Goal: Task Accomplishment & Management: Use online tool/utility

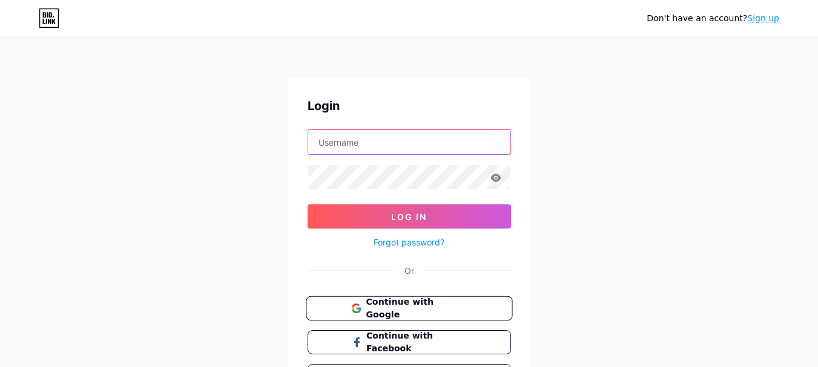
type input "amcconveyors"
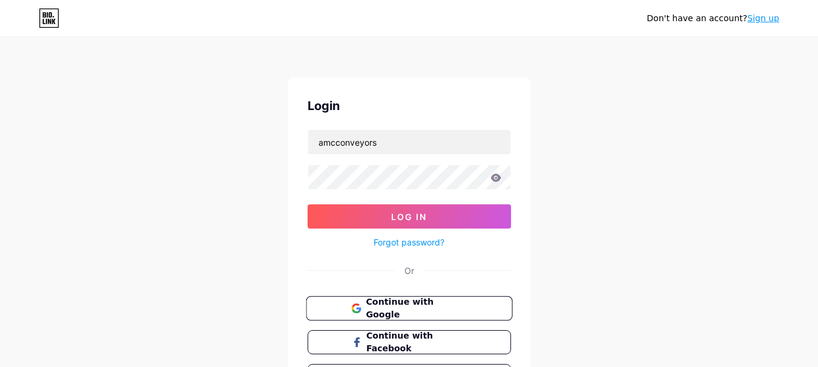
click at [423, 307] on span "Continue with Google" at bounding box center [416, 309] width 101 height 26
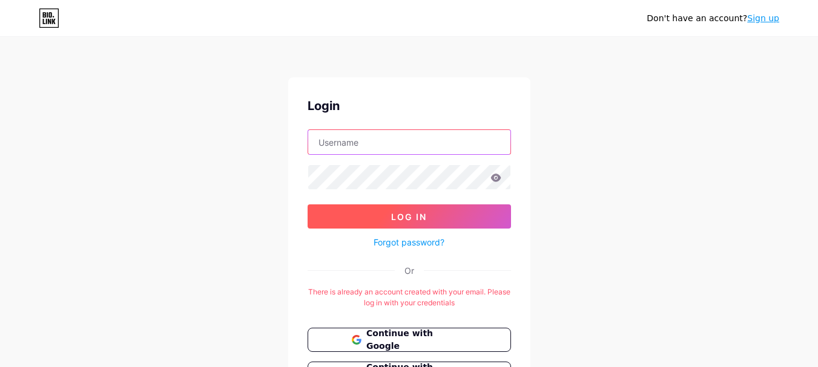
type input "amcconveyors"
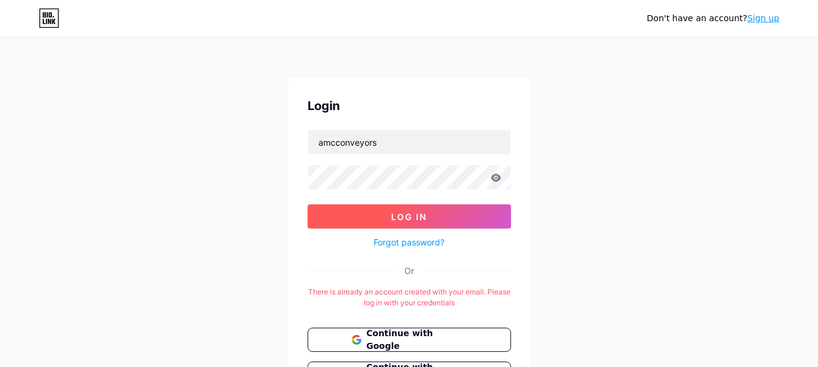
click at [425, 221] on span "Log In" at bounding box center [409, 217] width 36 height 10
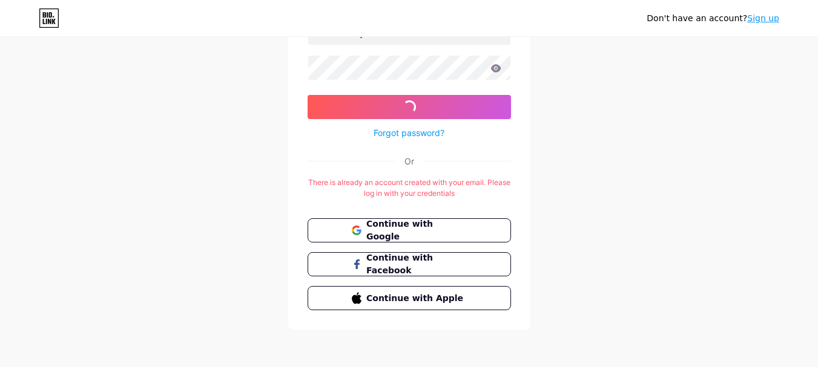
scroll to position [110, 0]
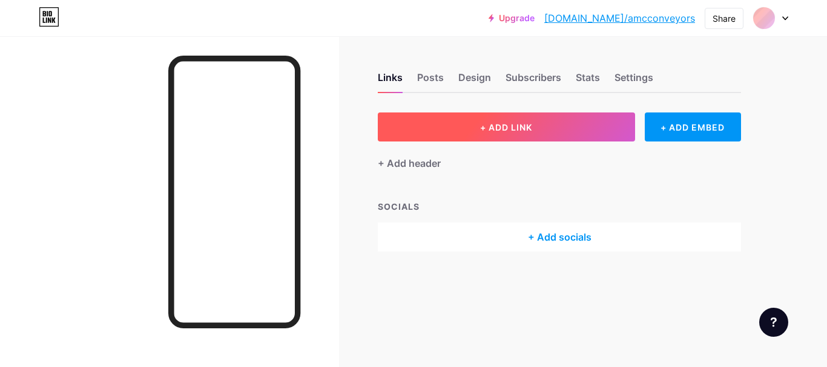
click at [508, 139] on button "+ ADD LINK" at bounding box center [506, 127] width 257 height 29
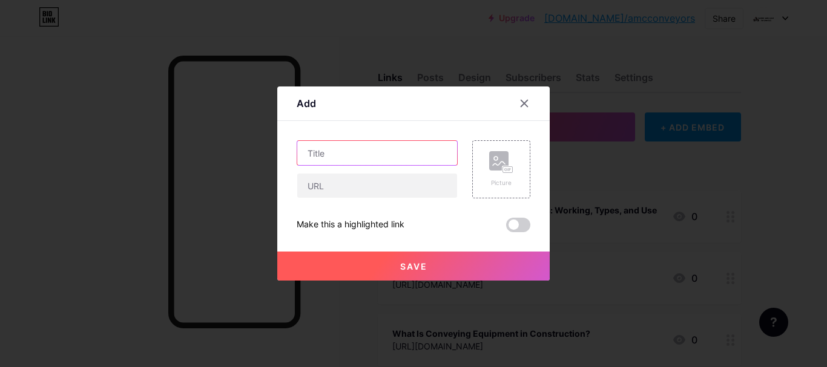
click at [390, 154] on input "text" at bounding box center [377, 153] width 160 height 24
paste input "AMC Conveyors Introduces Advanced Conveyor System Solutions to Boost Industrial…"
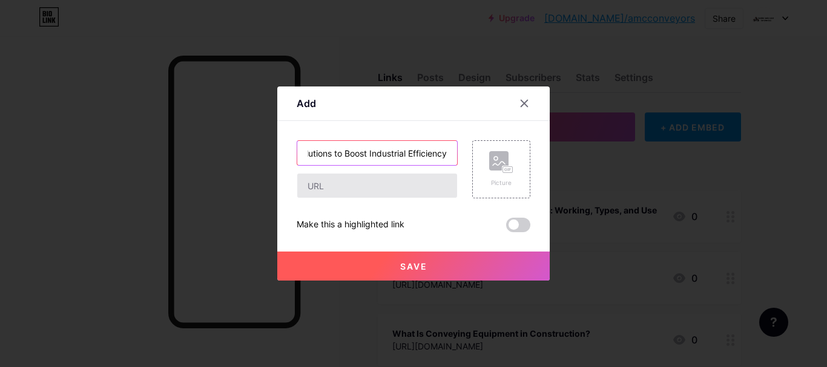
type input "AMC Conveyors Introduces Advanced Conveyor System Solutions to Boost Industrial…"
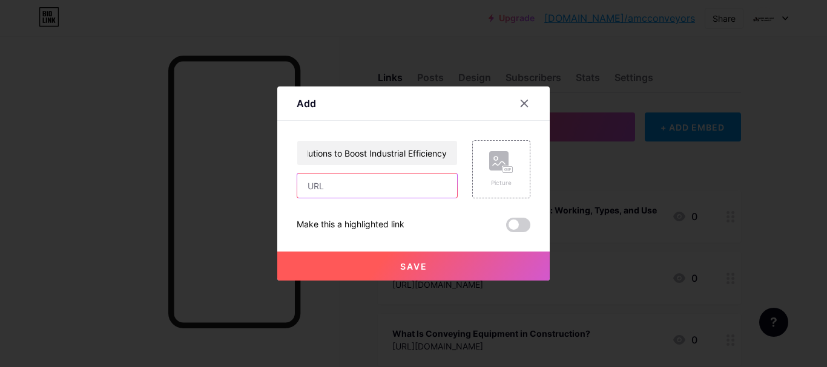
scroll to position [0, 0]
click at [395, 183] on input "text" at bounding box center [377, 186] width 160 height 24
paste input "[URL][DOMAIN_NAME]"
type input "[URL][DOMAIN_NAME]"
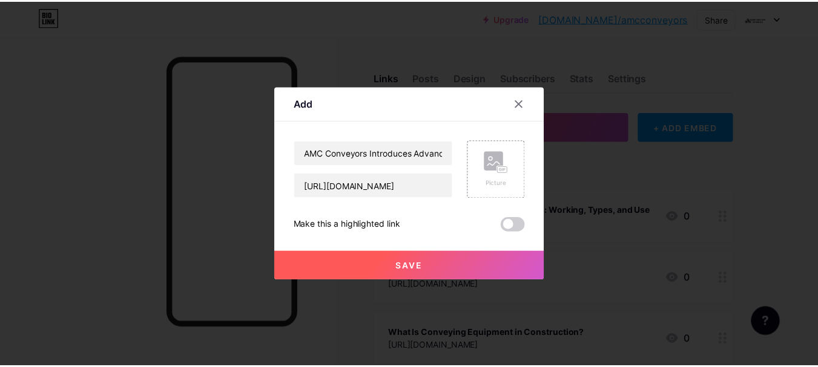
scroll to position [0, 0]
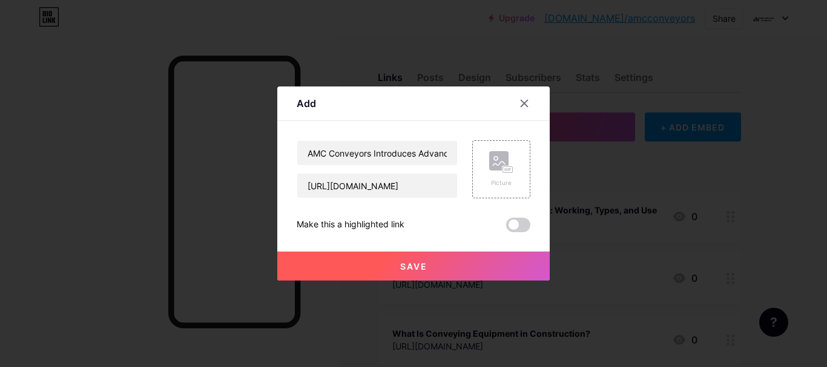
click at [522, 223] on span at bounding box center [518, 225] width 24 height 15
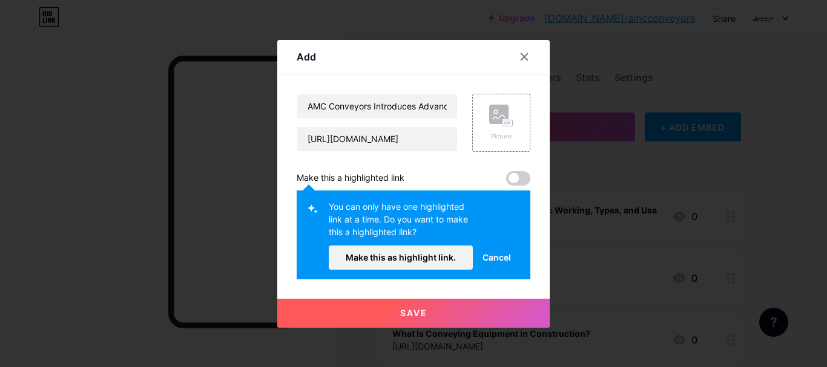
click at [507, 174] on span at bounding box center [518, 178] width 24 height 15
click at [512, 179] on span at bounding box center [518, 178] width 24 height 15
drag, startPoint x: 513, startPoint y: 188, endPoint x: 517, endPoint y: 180, distance: 8.7
click at [513, 186] on div "AMC Conveyors Introduces Advanced Conveyor System Solutions to Boost Industrial…" at bounding box center [414, 187] width 234 height 186
click at [518, 180] on span at bounding box center [518, 178] width 24 height 15
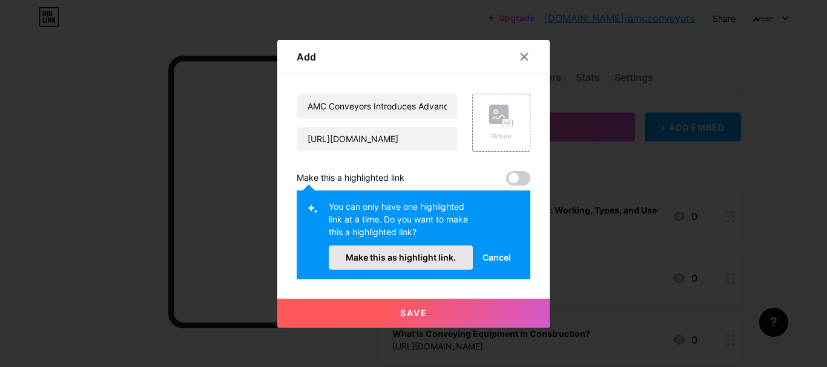
click at [413, 260] on span "Make this as highlight link." at bounding box center [401, 257] width 110 height 10
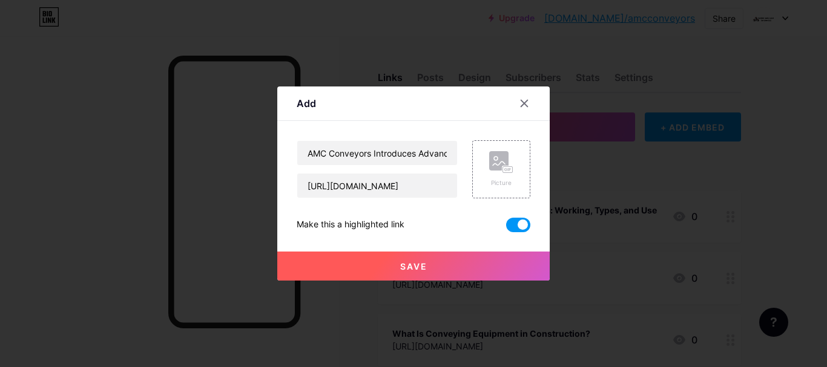
click at [466, 276] on button "Save" at bounding box center [413, 266] width 272 height 29
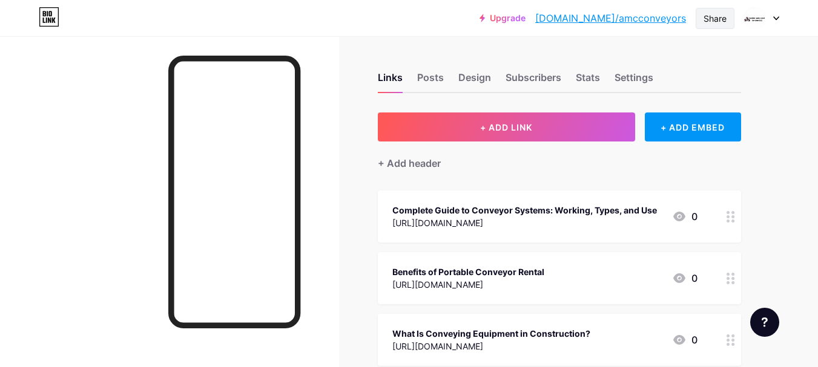
click at [728, 18] on div "Share" at bounding box center [715, 18] width 39 height 21
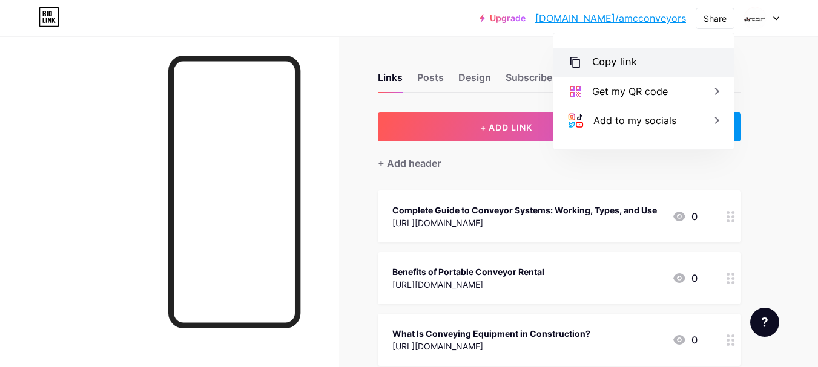
click at [645, 64] on div "Copy link" at bounding box center [643, 62] width 180 height 29
